Goal: Task Accomplishment & Management: Manage account settings

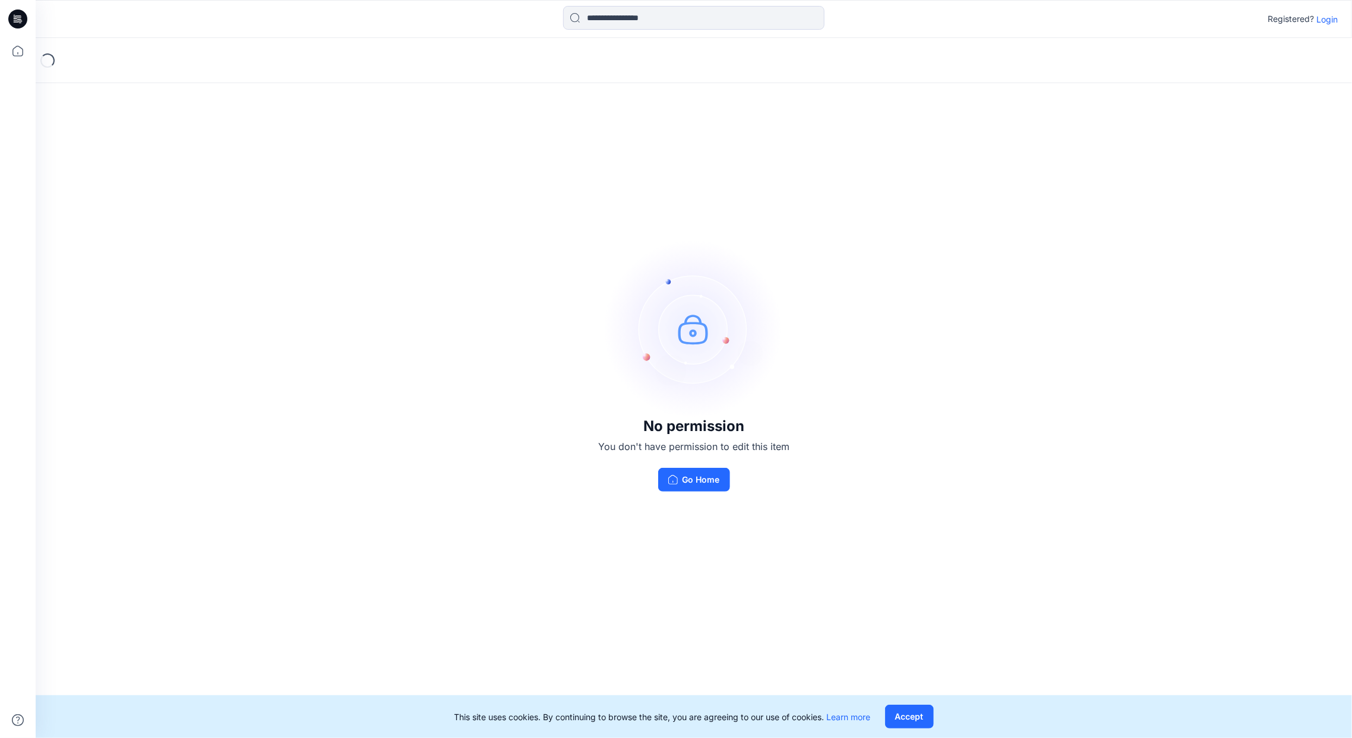
click at [1322, 18] on p "Login" at bounding box center [1326, 19] width 21 height 12
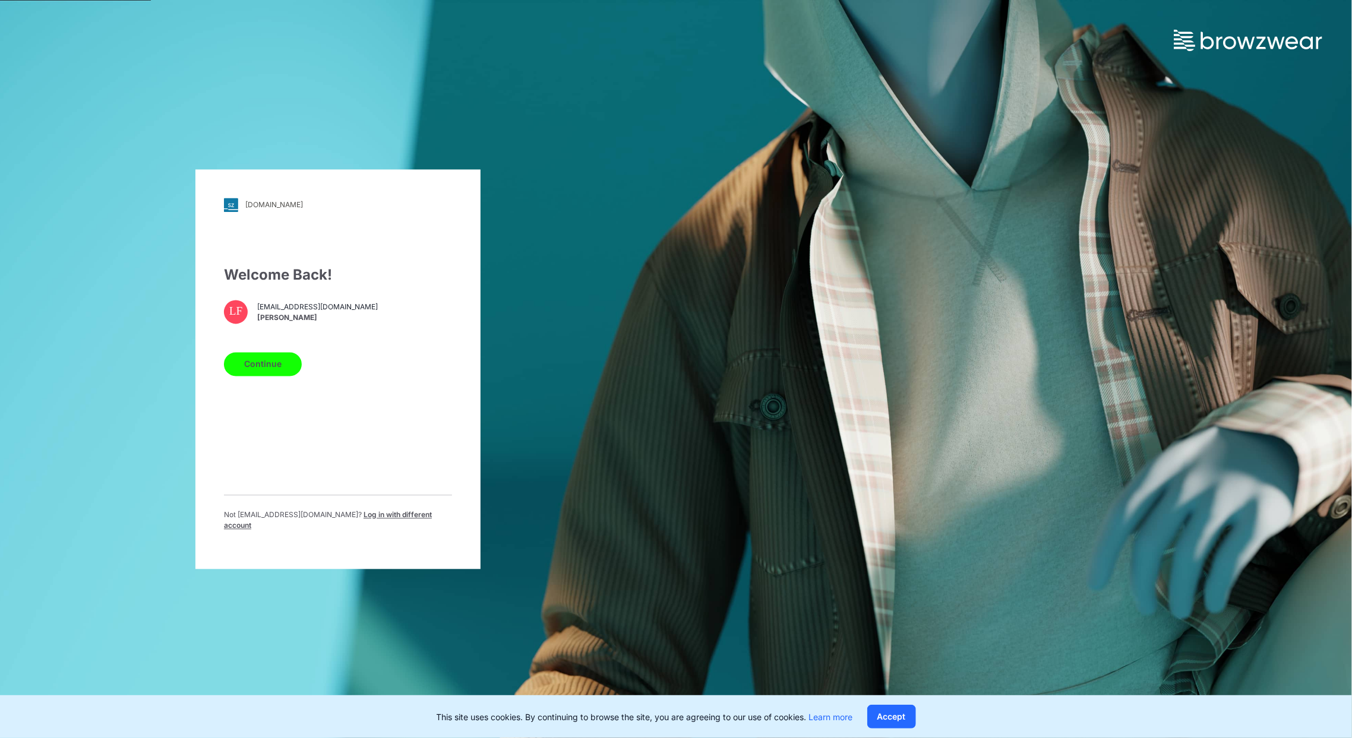
click at [269, 365] on button "Continue" at bounding box center [263, 364] width 78 height 24
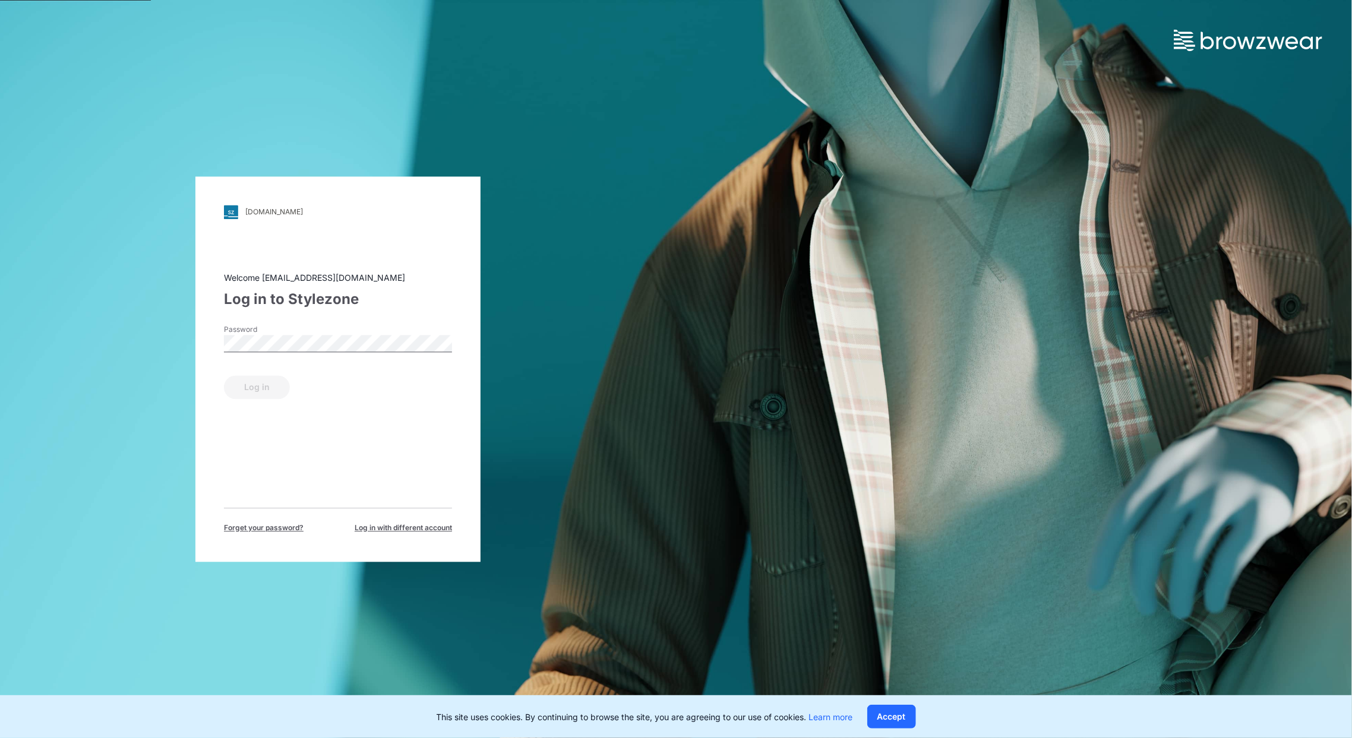
click at [296, 330] on label "Password" at bounding box center [265, 329] width 83 height 11
click at [252, 387] on button "Log in" at bounding box center [257, 387] width 66 height 24
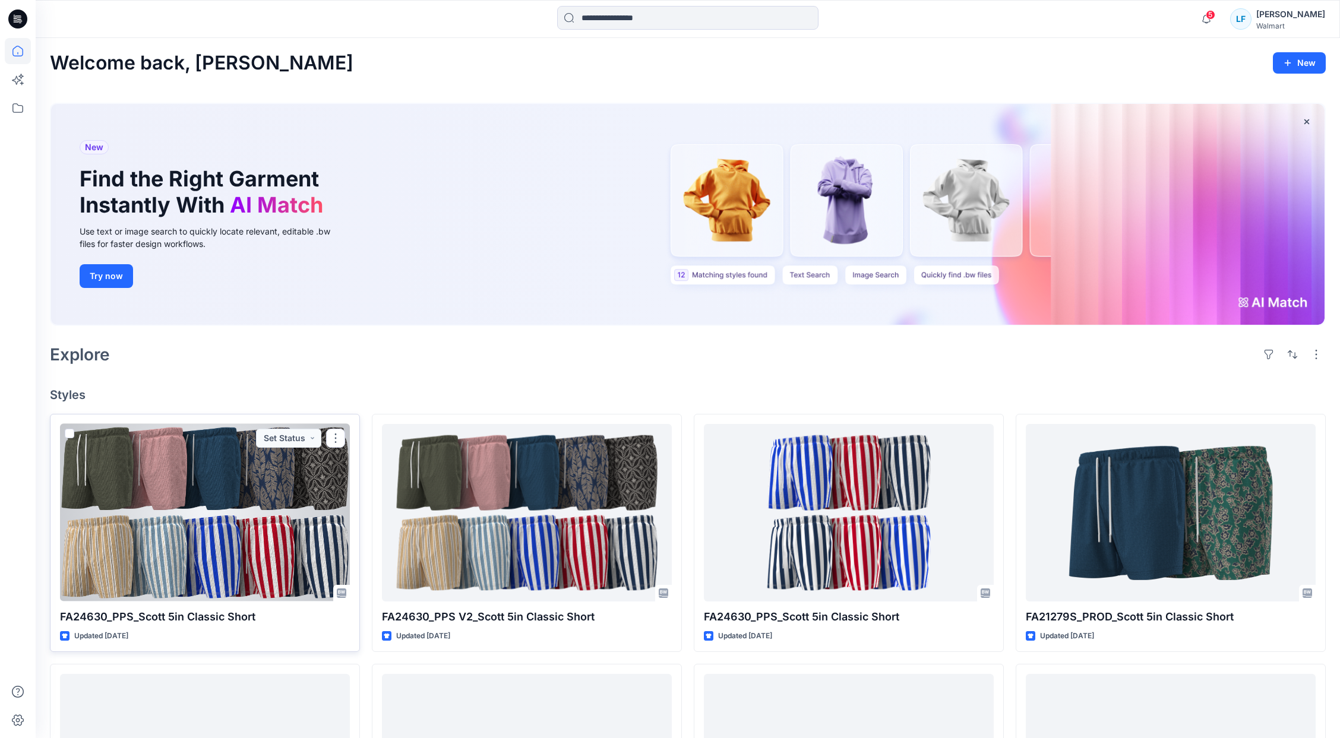
click at [220, 469] on div at bounding box center [205, 513] width 290 height 178
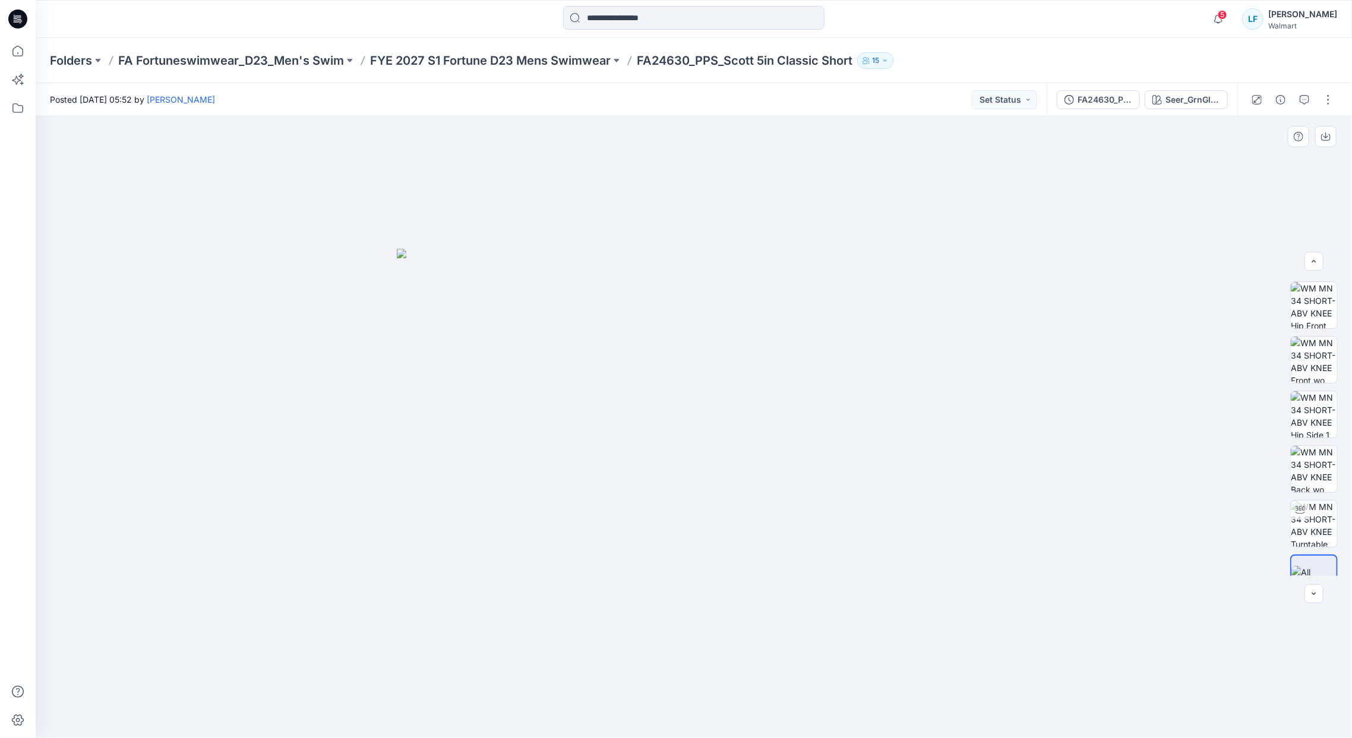
scroll to position [133, 0]
